Goal: Navigation & Orientation: Find specific page/section

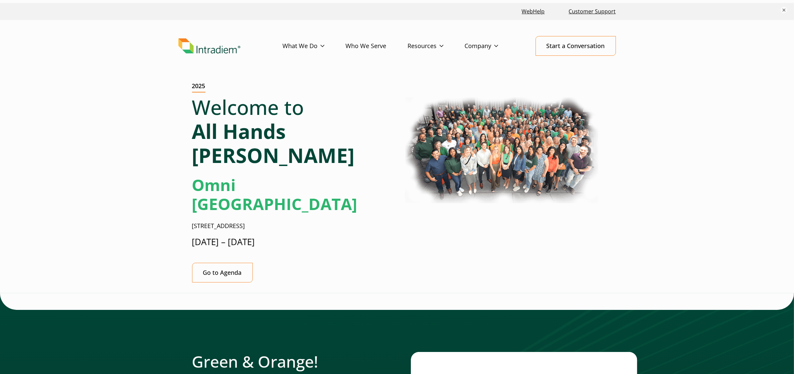
scroll to position [0, 3]
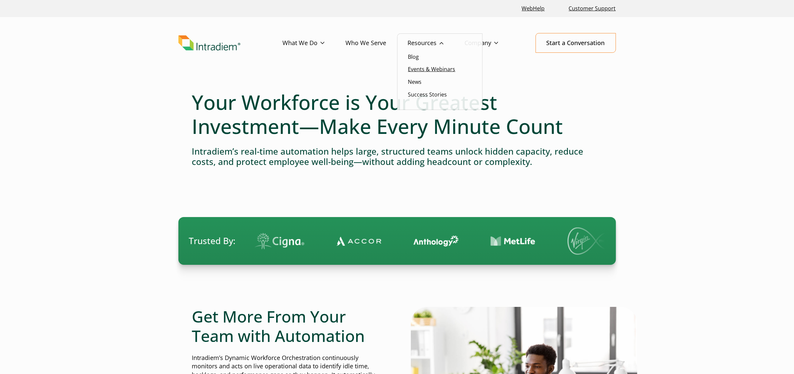
click at [439, 69] on link "Events & Webinars" at bounding box center [431, 68] width 47 height 7
